Goal: Information Seeking & Learning: Learn about a topic

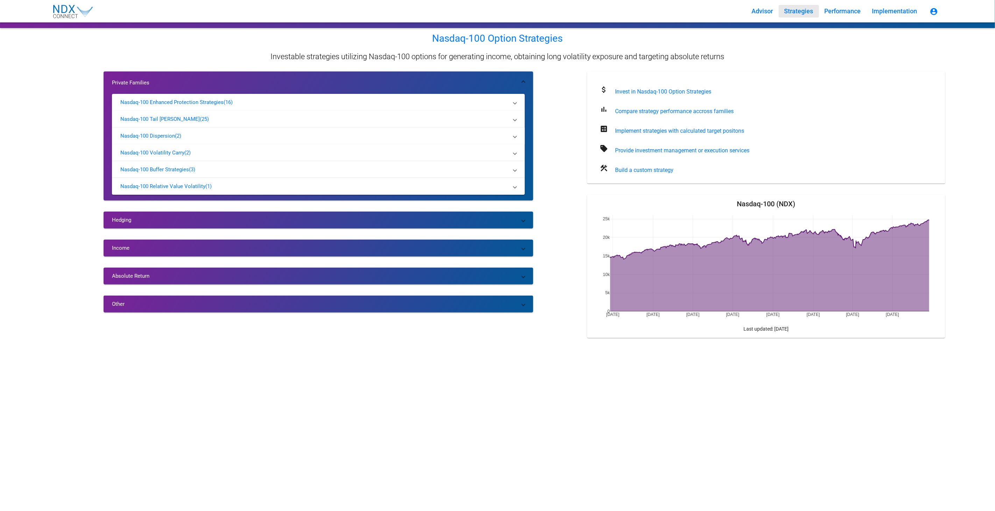
click at [157, 131] on span "Nasdaq-100 Dispersion (2)" at bounding box center [317, 135] width 394 height 15
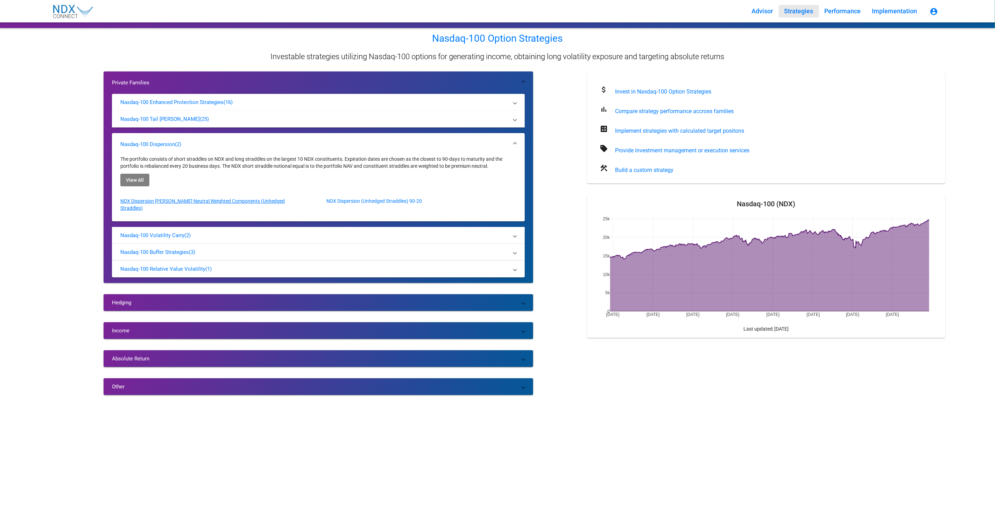
click at [219, 201] on p "NDX Dispersion [PERSON_NAME] Neutral Weighted Components (Unhedged Straddles)" at bounding box center [213, 204] width 186 height 14
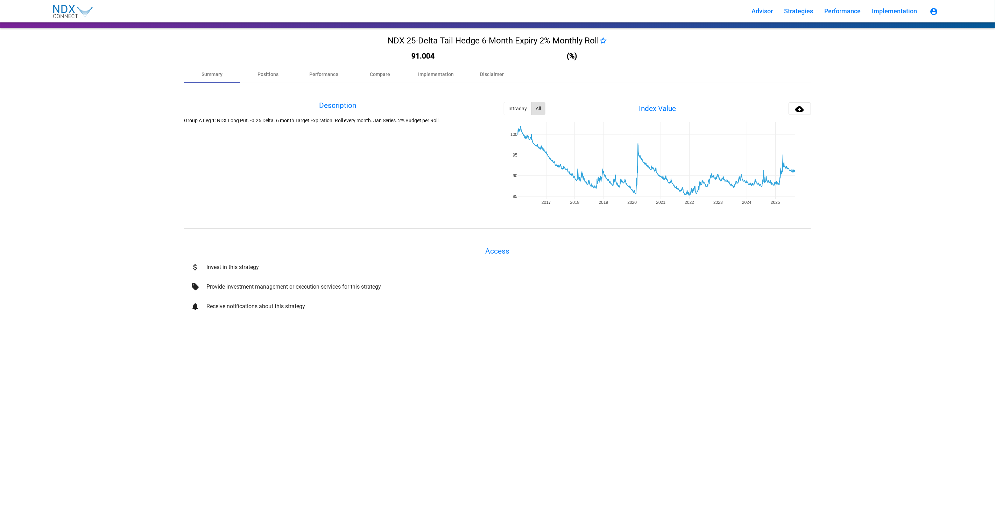
click at [366, 176] on div "Description Group A Leg 1: NDX Long Put. -0.25 Delta. 6 month Target Expiration…" at bounding box center [337, 156] width 307 height 108
click at [513, 107] on div "Intraday" at bounding box center [517, 108] width 27 height 13
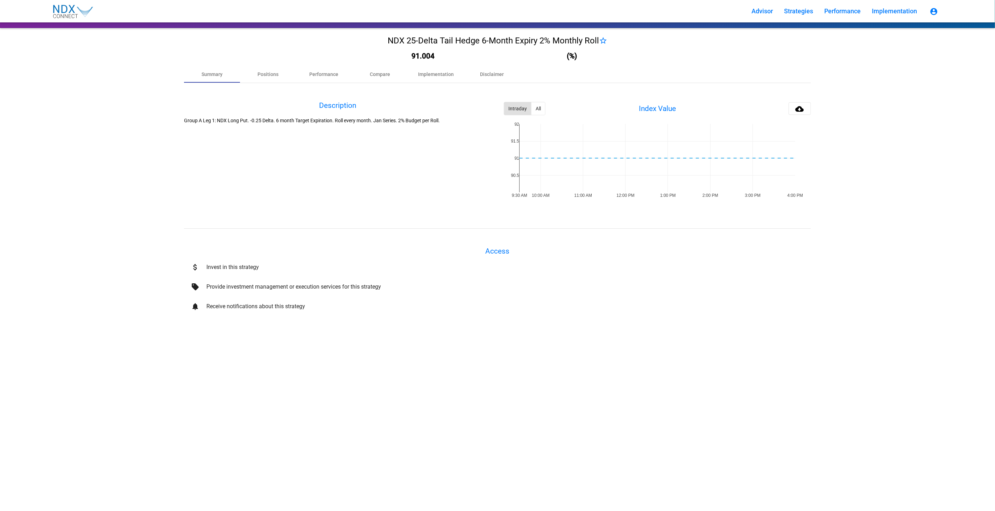
click at [541, 110] on div "All" at bounding box center [539, 108] width 14 height 13
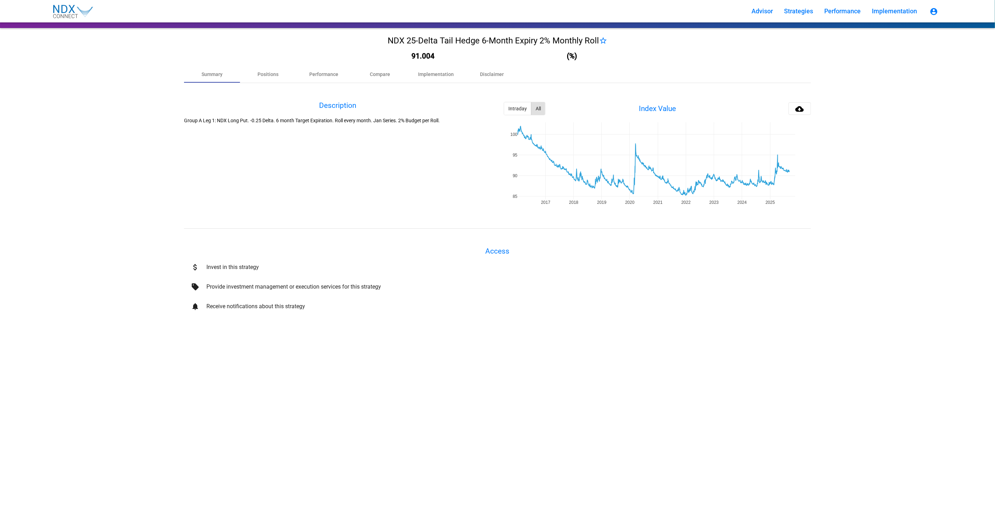
drag, startPoint x: 791, startPoint y: 204, endPoint x: 785, endPoint y: 204, distance: 5.6
click at [926, 202] on div at bounding box center [878, 175] width 134 height 281
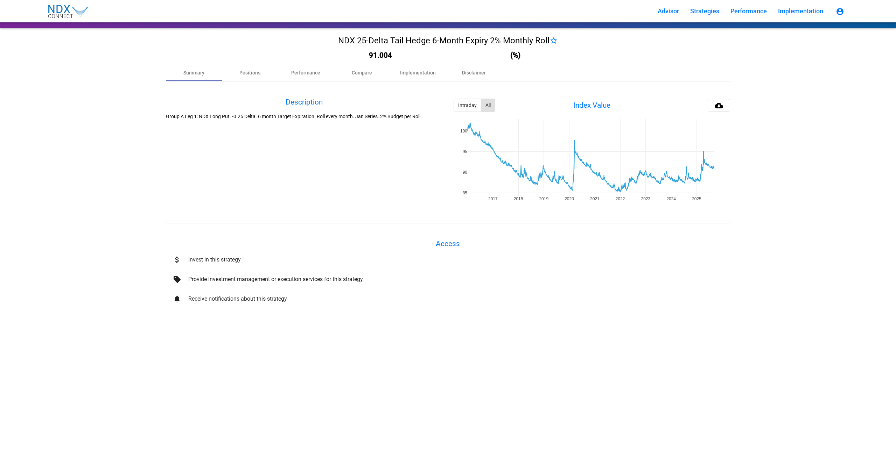
click at [635, 285] on div "sell Provide investment management or execution services for this strategy" at bounding box center [448, 280] width 564 height 20
click at [790, 181] on div at bounding box center [790, 172] width 121 height 274
click at [718, 104] on mat-icon "cloud_download" at bounding box center [719, 105] width 8 height 8
click at [267, 75] on div "Positions" at bounding box center [250, 72] width 56 height 17
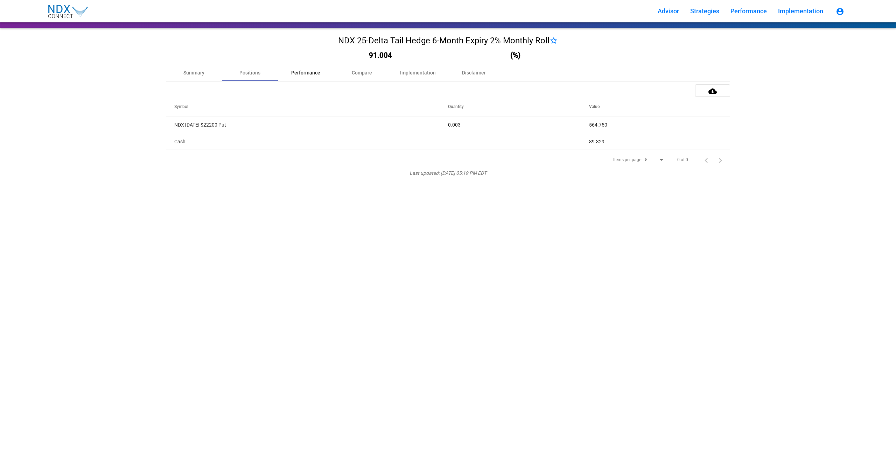
click at [310, 72] on div "Performance" at bounding box center [305, 72] width 29 height 7
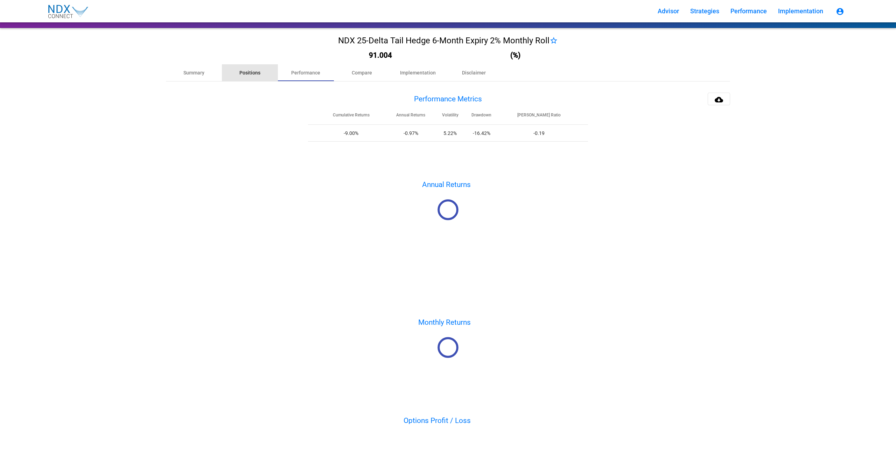
click at [248, 68] on div "Positions" at bounding box center [250, 72] width 56 height 17
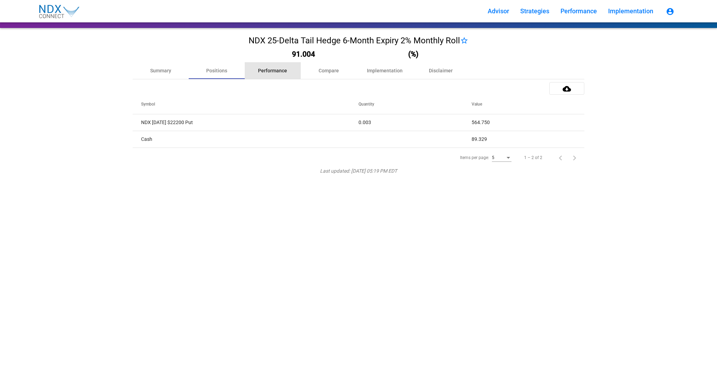
click at [288, 72] on div "Performance" at bounding box center [273, 70] width 56 height 17
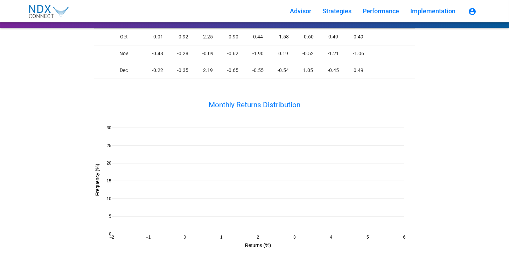
scroll to position [526, 0]
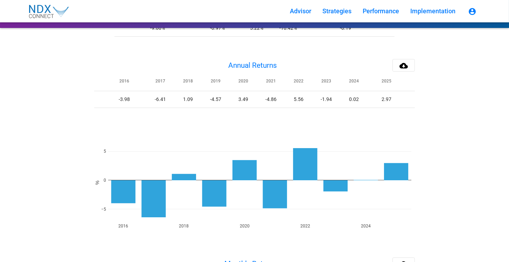
drag, startPoint x: 466, startPoint y: 203, endPoint x: 430, endPoint y: 107, distance: 102.0
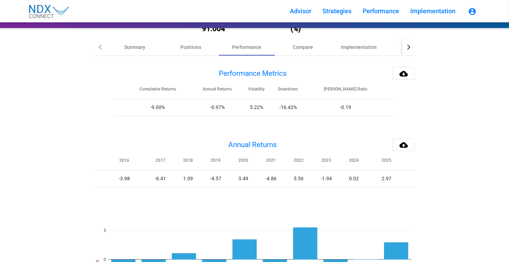
scroll to position [0, 0]
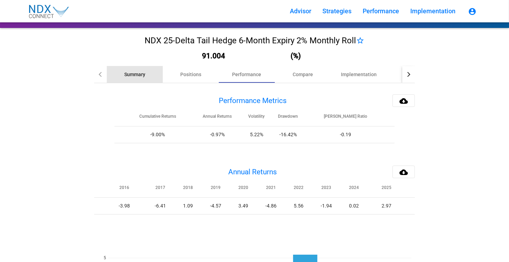
click at [138, 76] on div "Summary" at bounding box center [134, 74] width 21 height 7
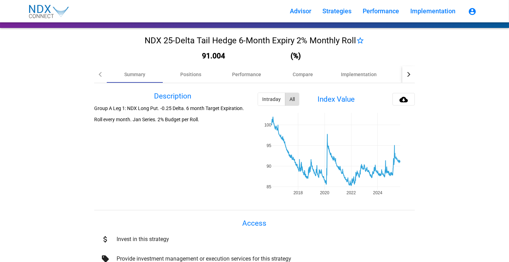
click at [403, 102] on mat-icon "cloud_download" at bounding box center [403, 100] width 8 height 8
click at [278, 105] on div "Intraday" at bounding box center [271, 99] width 27 height 13
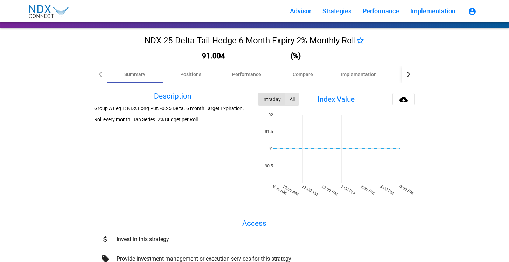
click at [298, 102] on div "All" at bounding box center [292, 99] width 14 height 13
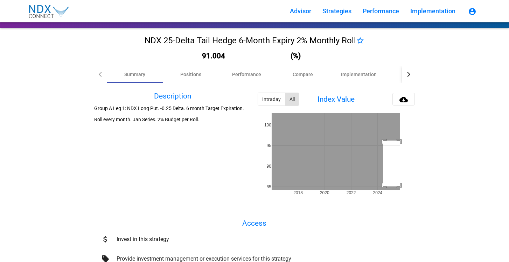
drag, startPoint x: 383, startPoint y: 141, endPoint x: 422, endPoint y: 187, distance: 60.1
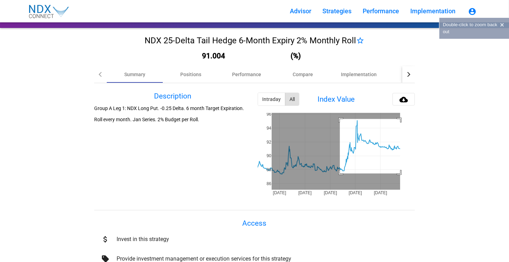
drag, startPoint x: 340, startPoint y: 174, endPoint x: 410, endPoint y: 119, distance: 89.0
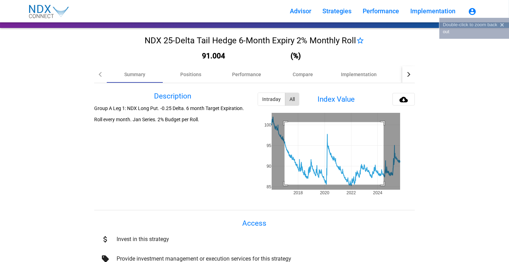
drag, startPoint x: 285, startPoint y: 122, endPoint x: 395, endPoint y: 186, distance: 128.1
